Goal: Book appointment/travel/reservation

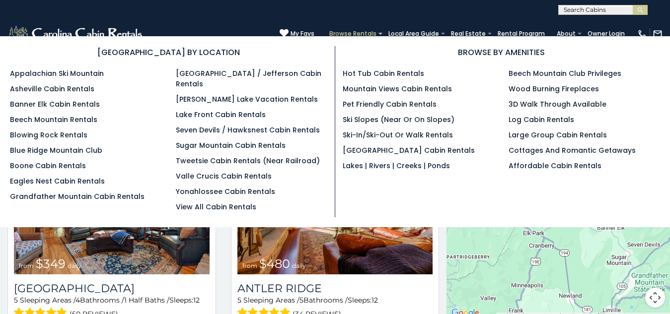
scroll to position [5, 0]
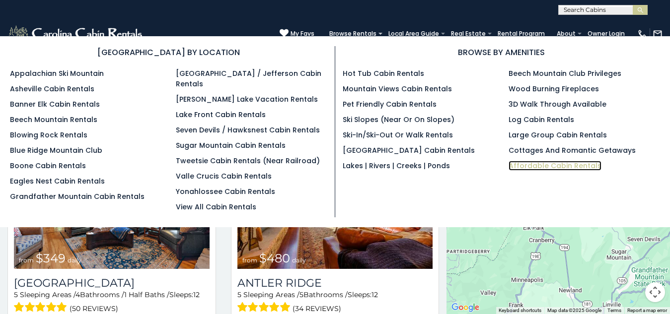
click at [510, 164] on link "Affordable Cabin Rentals" at bounding box center [554, 166] width 93 height 10
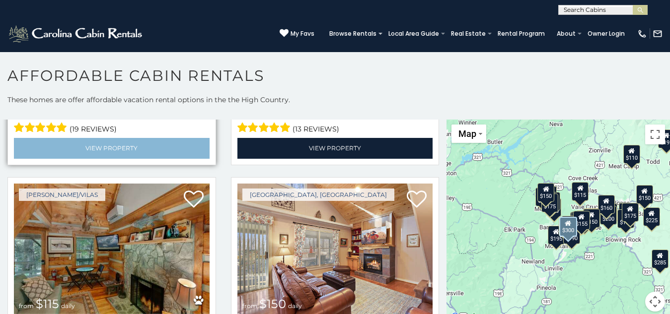
scroll to position [5, 0]
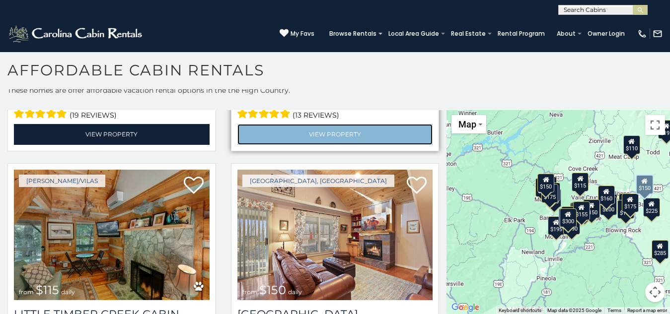
click at [283, 124] on link "View Property" at bounding box center [335, 134] width 196 height 20
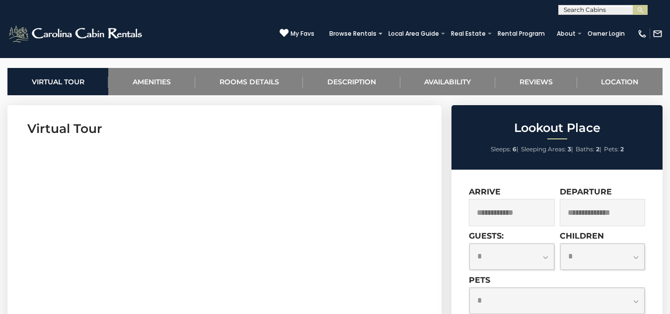
scroll to position [387, 0]
